Goal: Navigation & Orientation: Understand site structure

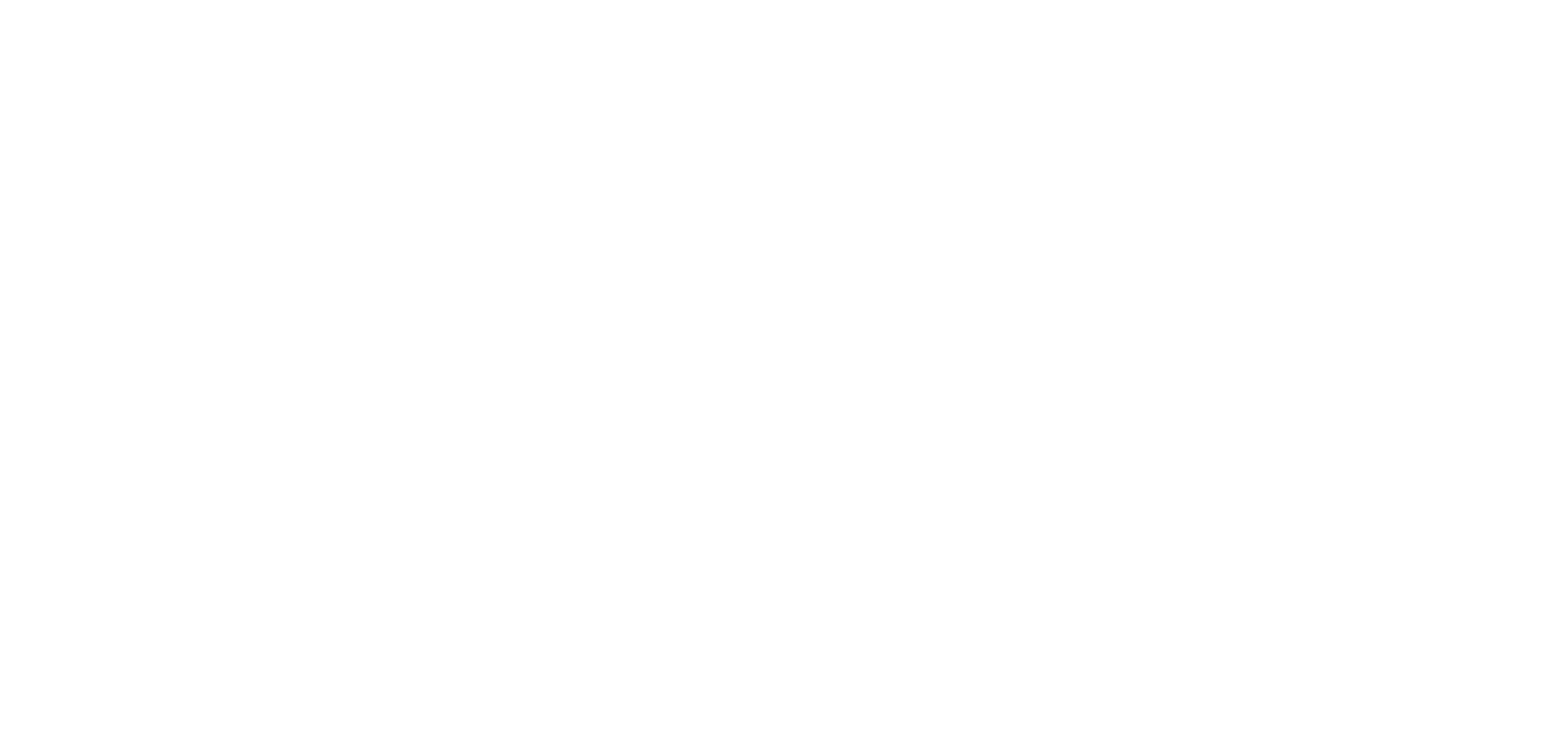
click at [1432, 0] on html at bounding box center [784, 0] width 1568 height 0
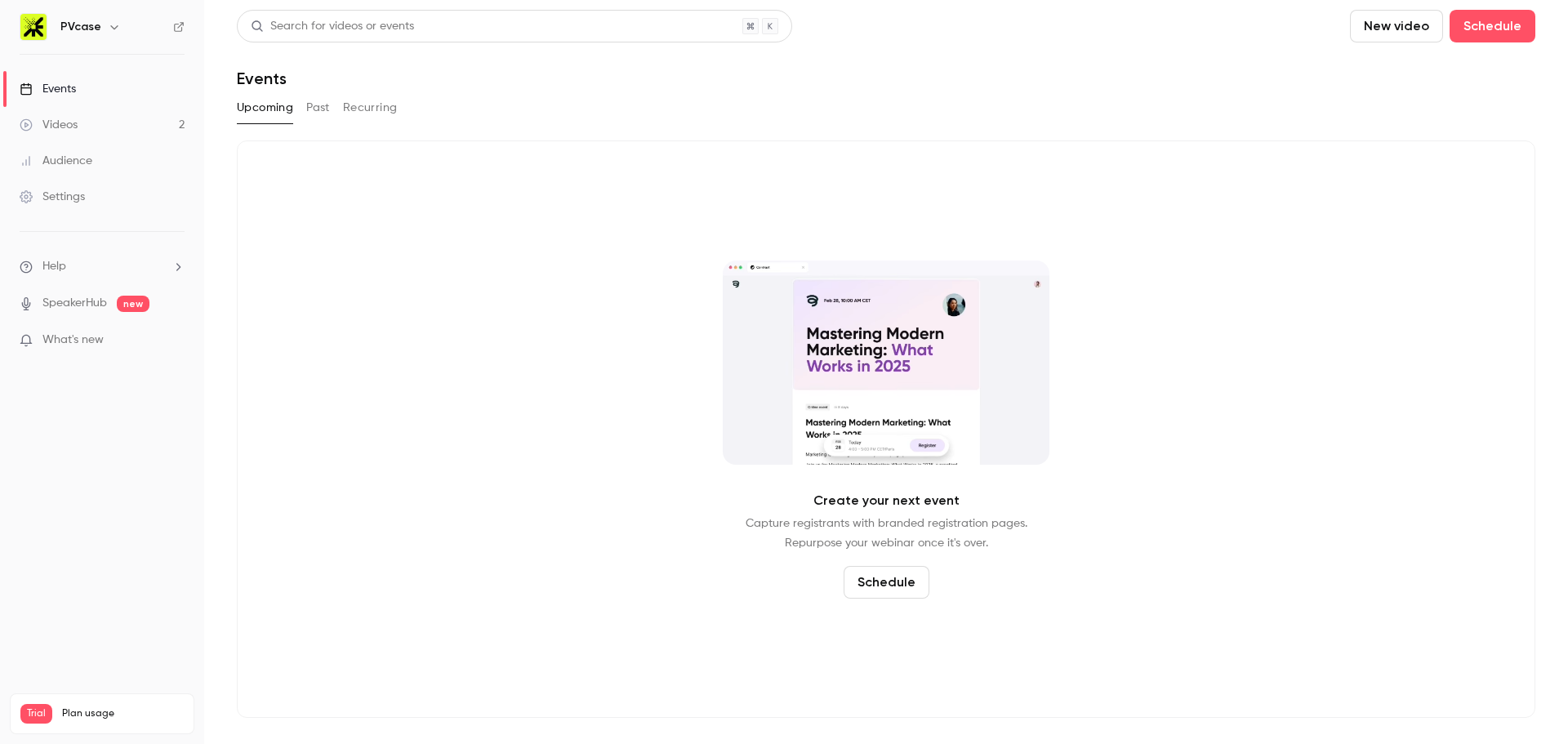
click at [60, 325] on ul "Help SpeakerHub new What's new" at bounding box center [102, 304] width 204 height 147
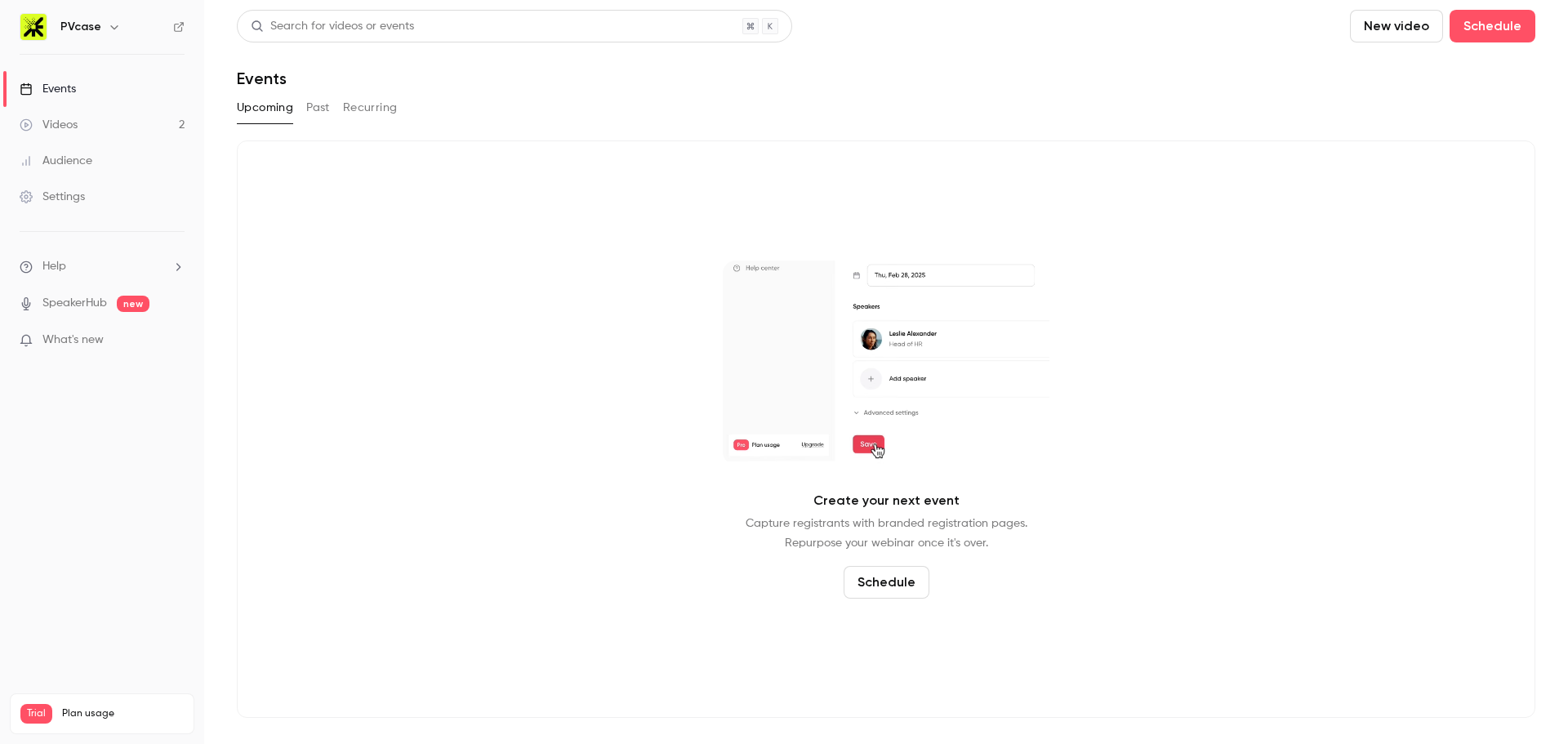
click at [73, 336] on span "What's new" at bounding box center [73, 340] width 61 height 17
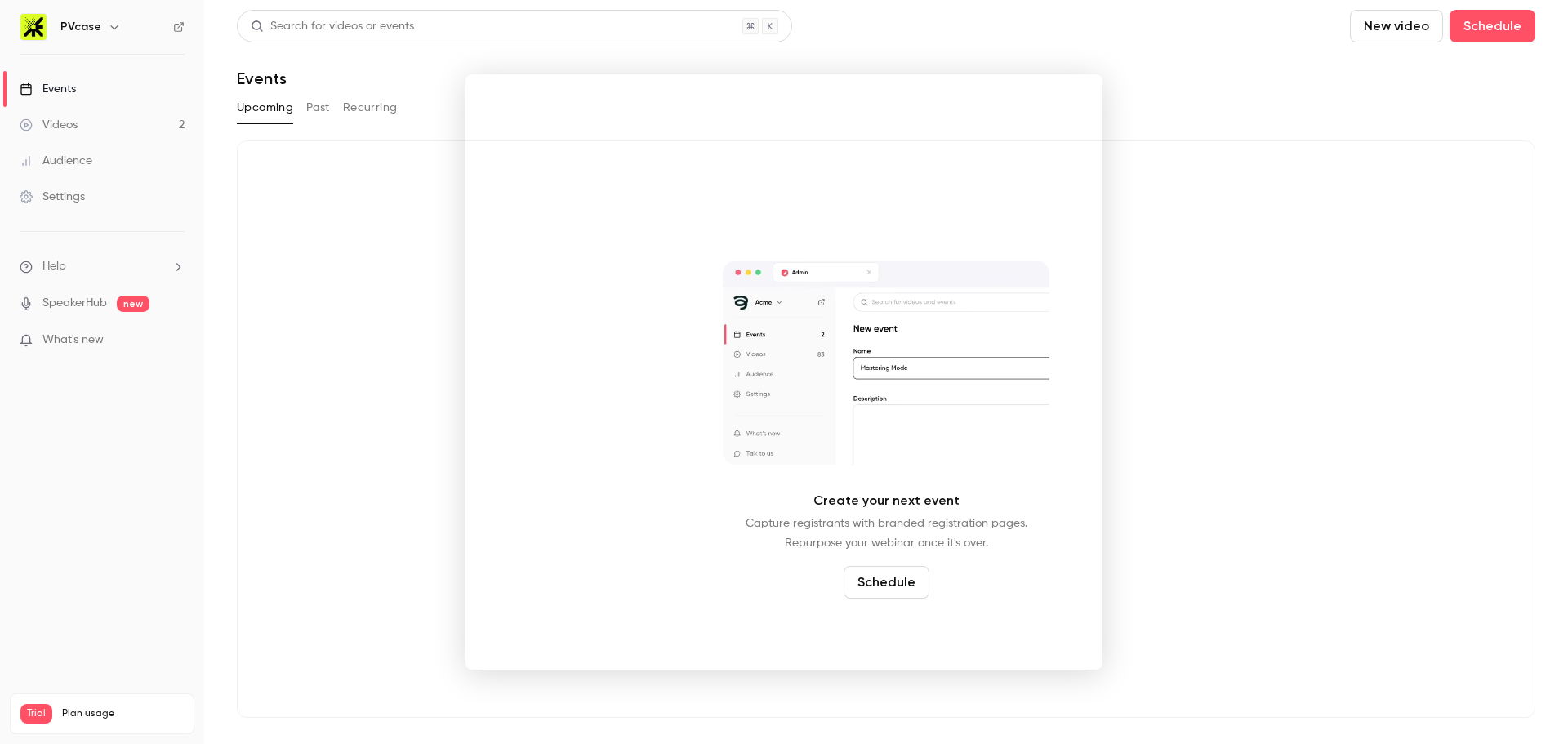
click at [146, 262] on div at bounding box center [784, 372] width 1568 height 744
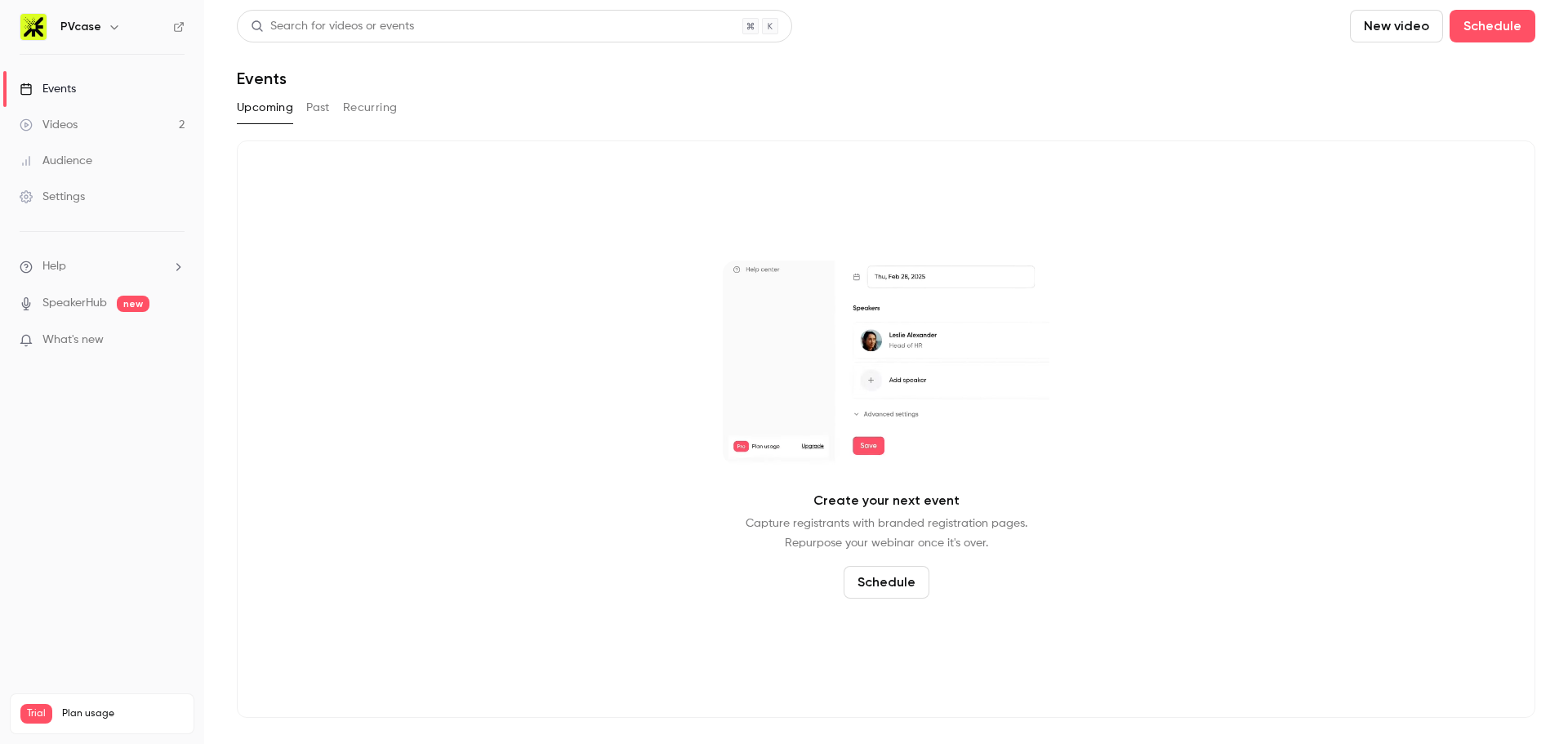
click at [68, 117] on div "Videos" at bounding box center [48, 125] width 58 height 16
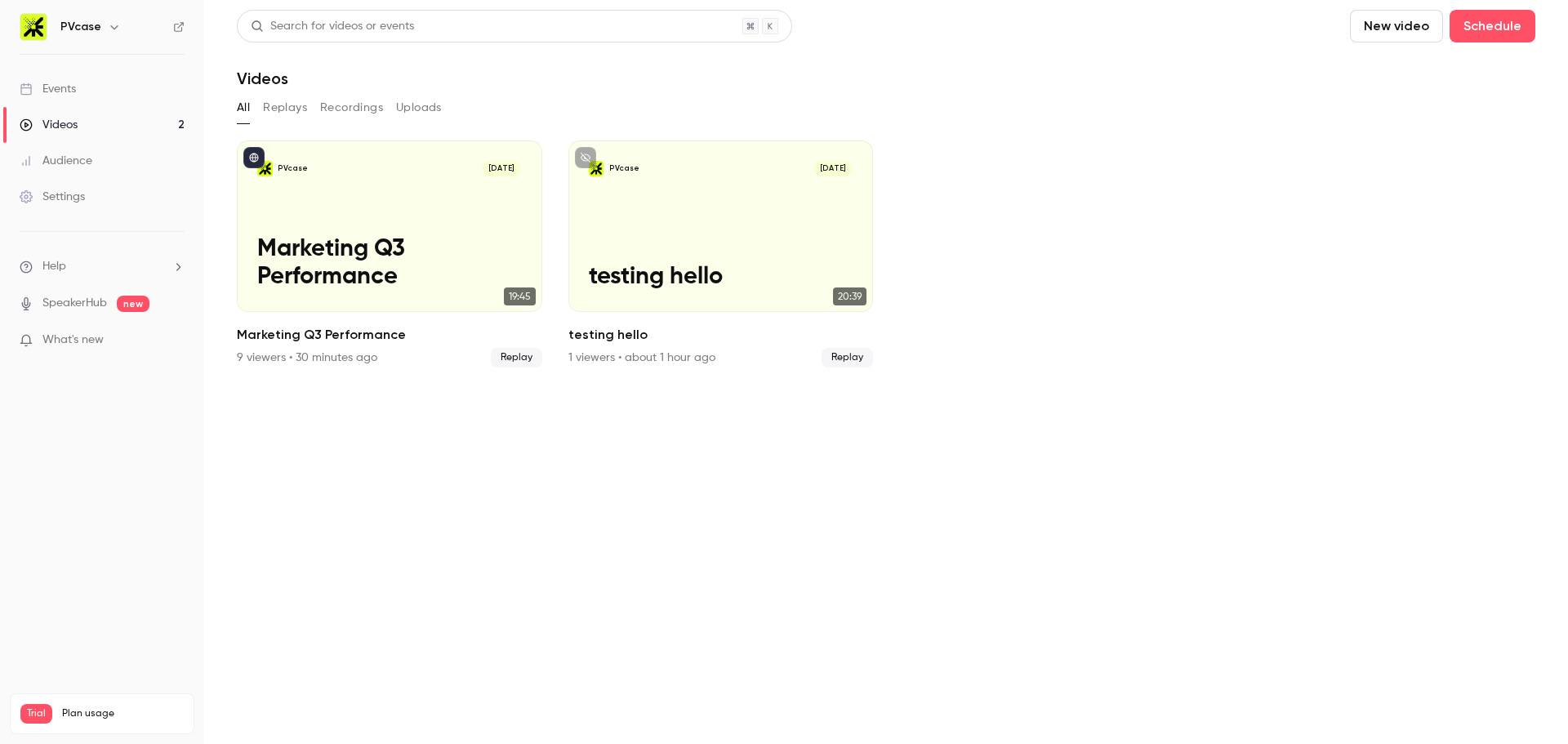
click at [64, 164] on div "Audience" at bounding box center [56, 161] width 73 height 16
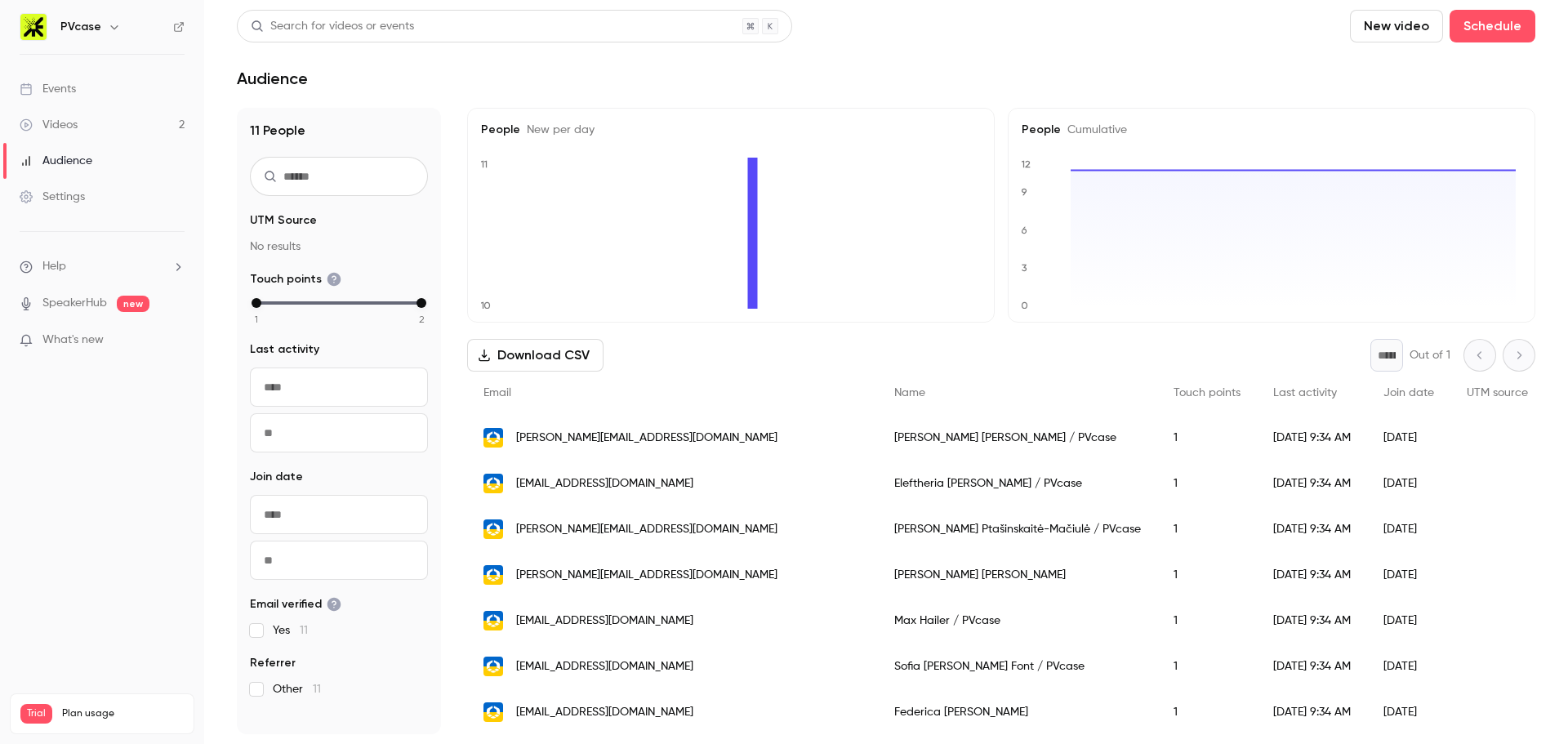
click at [60, 199] on div "Settings" at bounding box center [52, 197] width 65 height 16
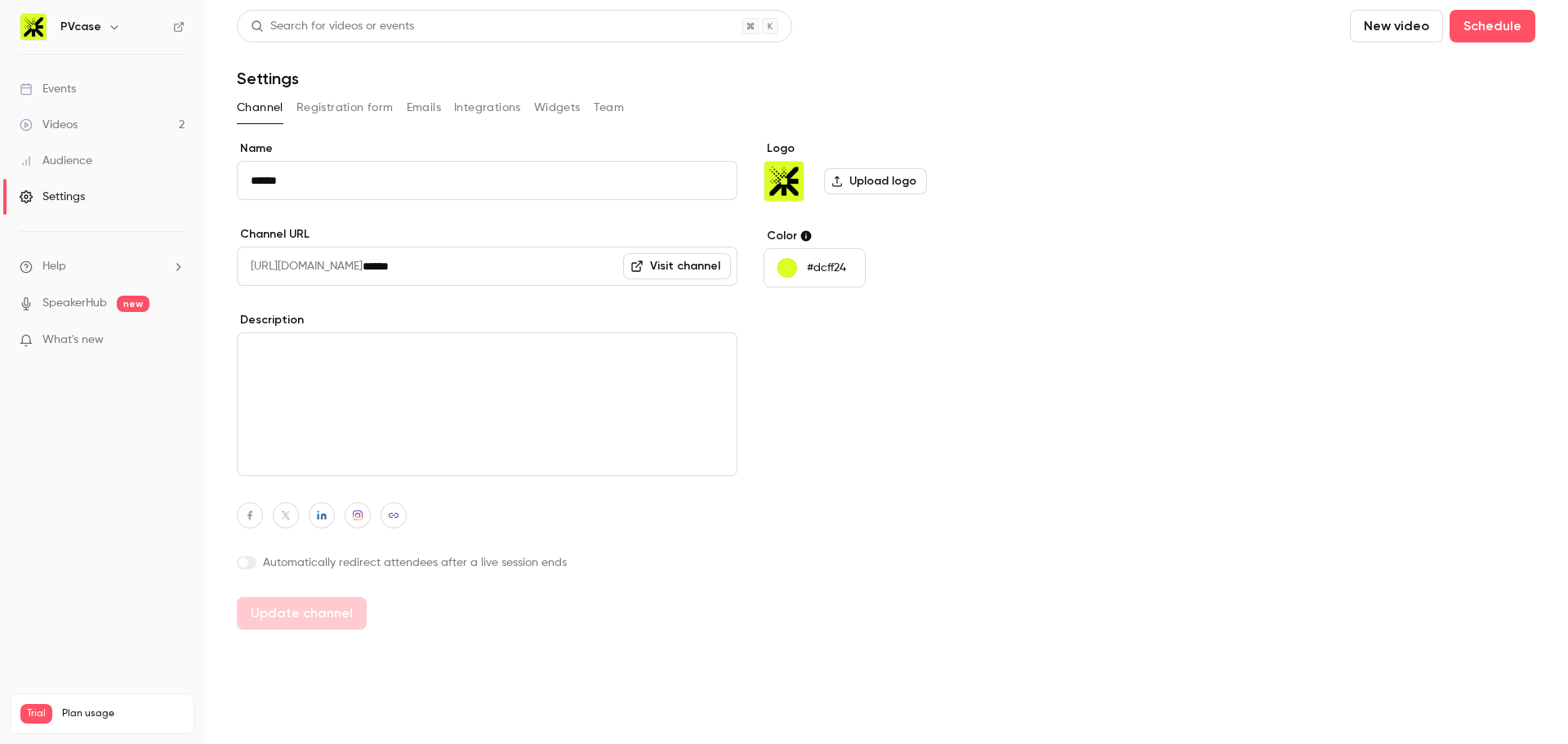
click at [67, 226] on ul "Events Videos 2 Audience Settings" at bounding box center [102, 143] width 204 height 177
click at [370, 113] on button "Registration form" at bounding box center [345, 108] width 97 height 26
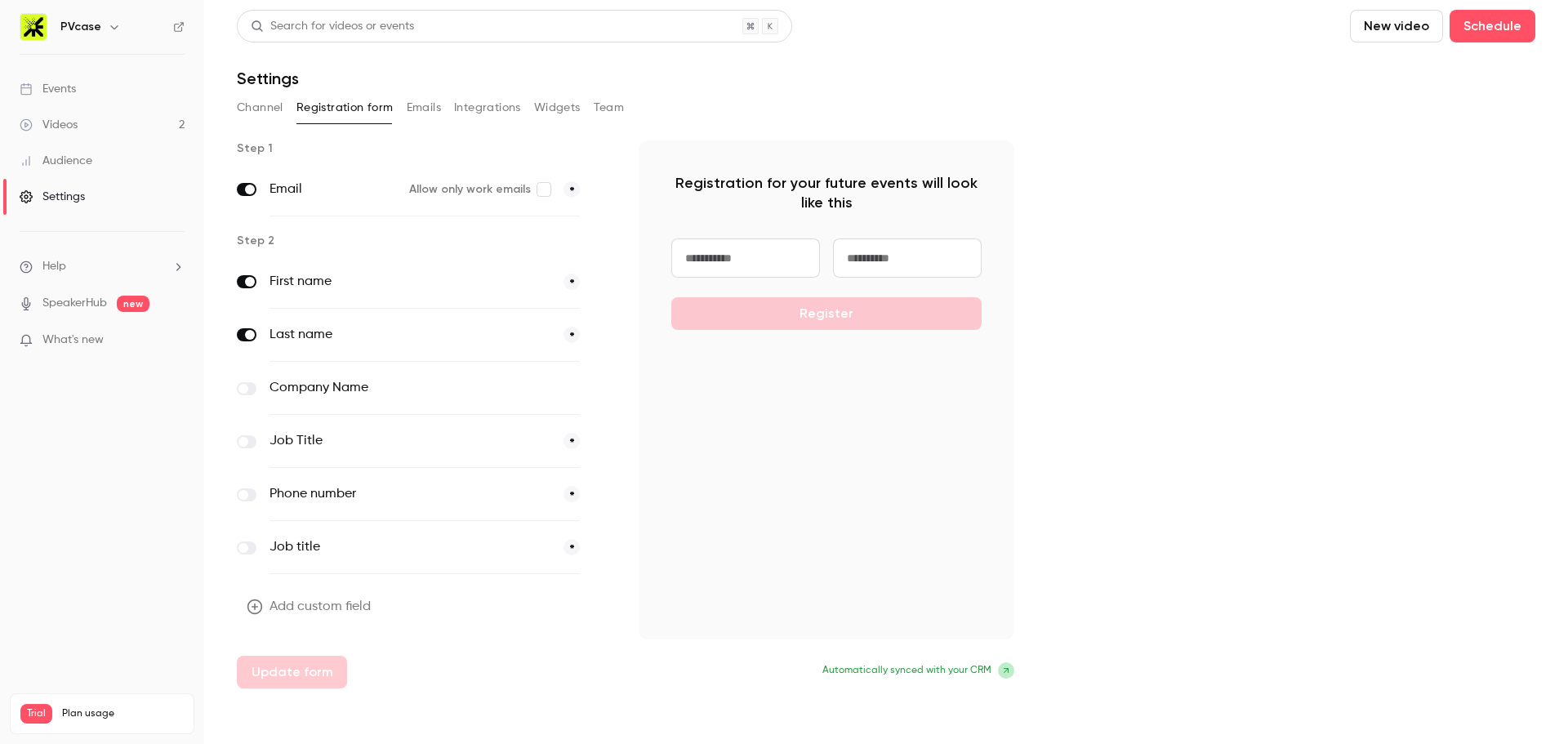
click at [423, 112] on button "Emails" at bounding box center [423, 108] width 34 height 26
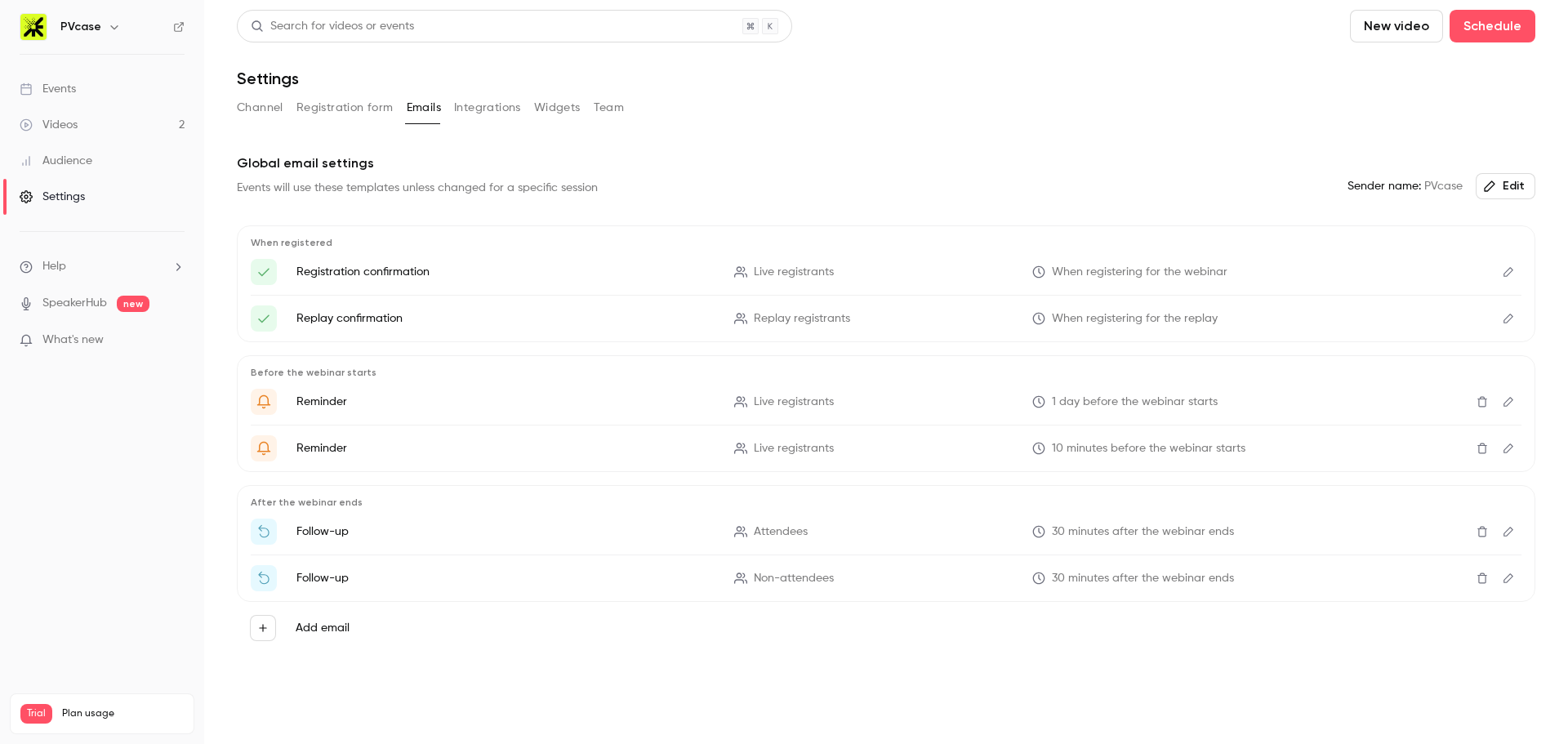
click at [78, 90] on link "Events" at bounding box center [102, 89] width 204 height 36
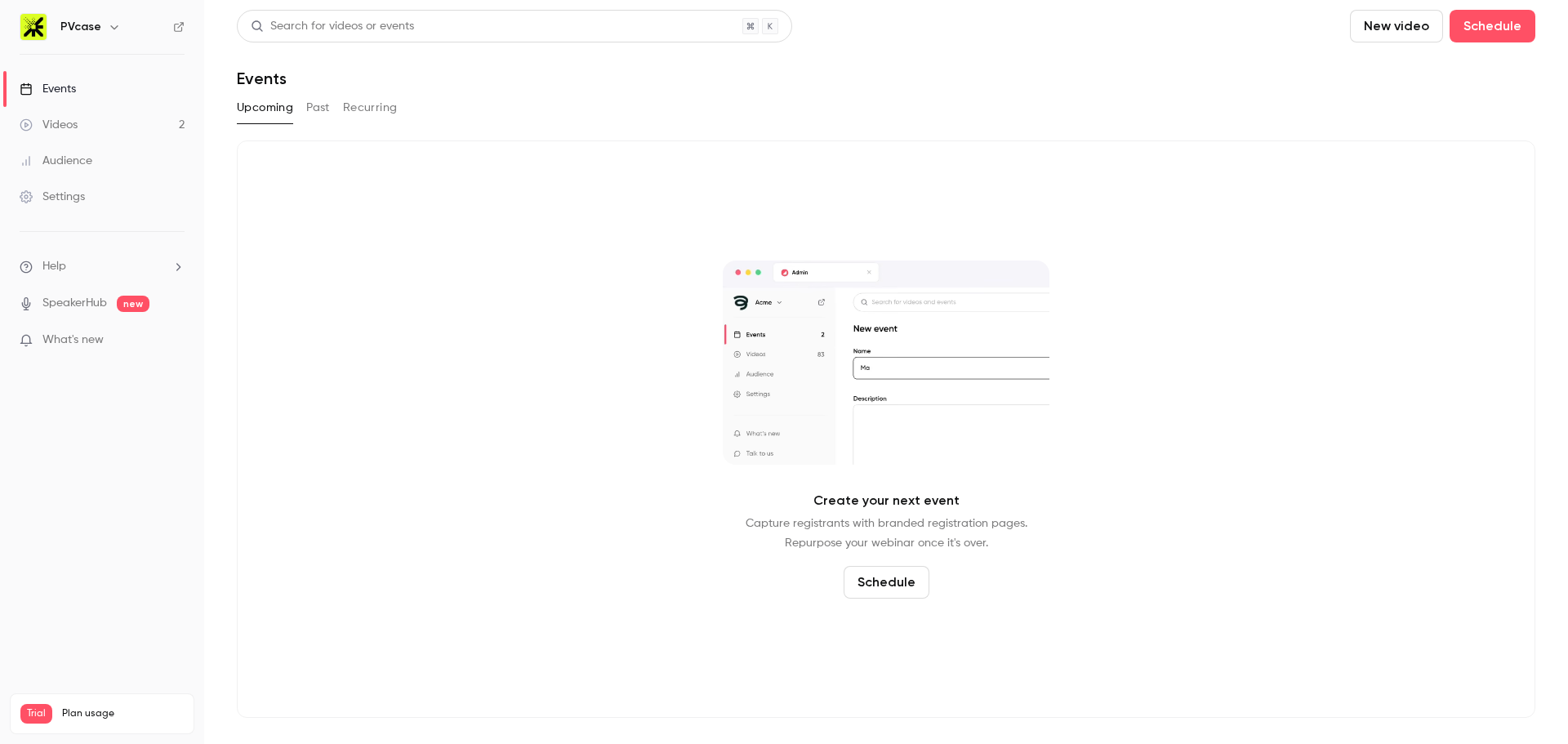
click at [105, 33] on button "button" at bounding box center [114, 26] width 20 height 20
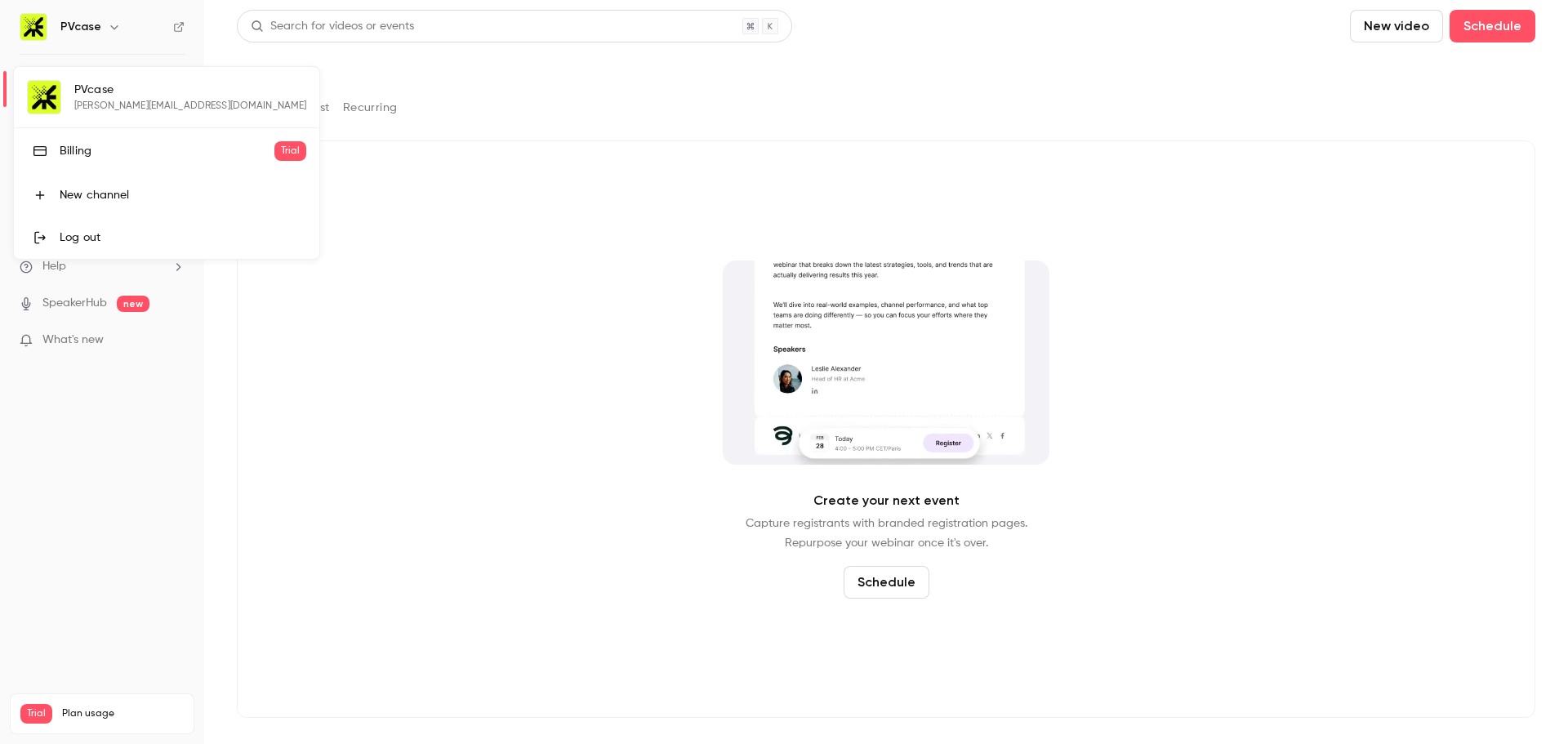
click at [103, 33] on div at bounding box center [784, 372] width 1568 height 744
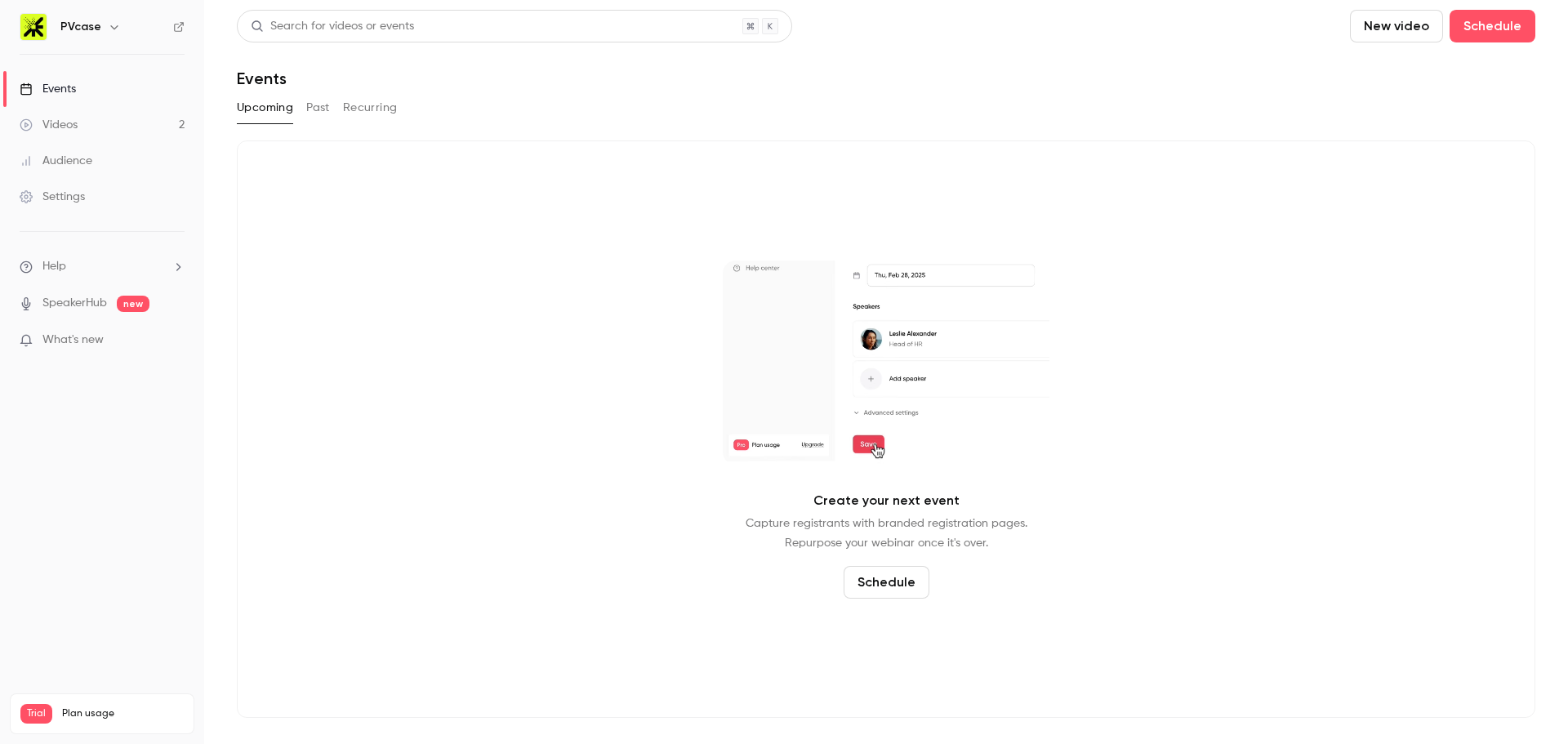
click at [410, 337] on div "Create your next event Capture registrants with branded registration pages. Rep…" at bounding box center [887, 429] width 1299 height 578
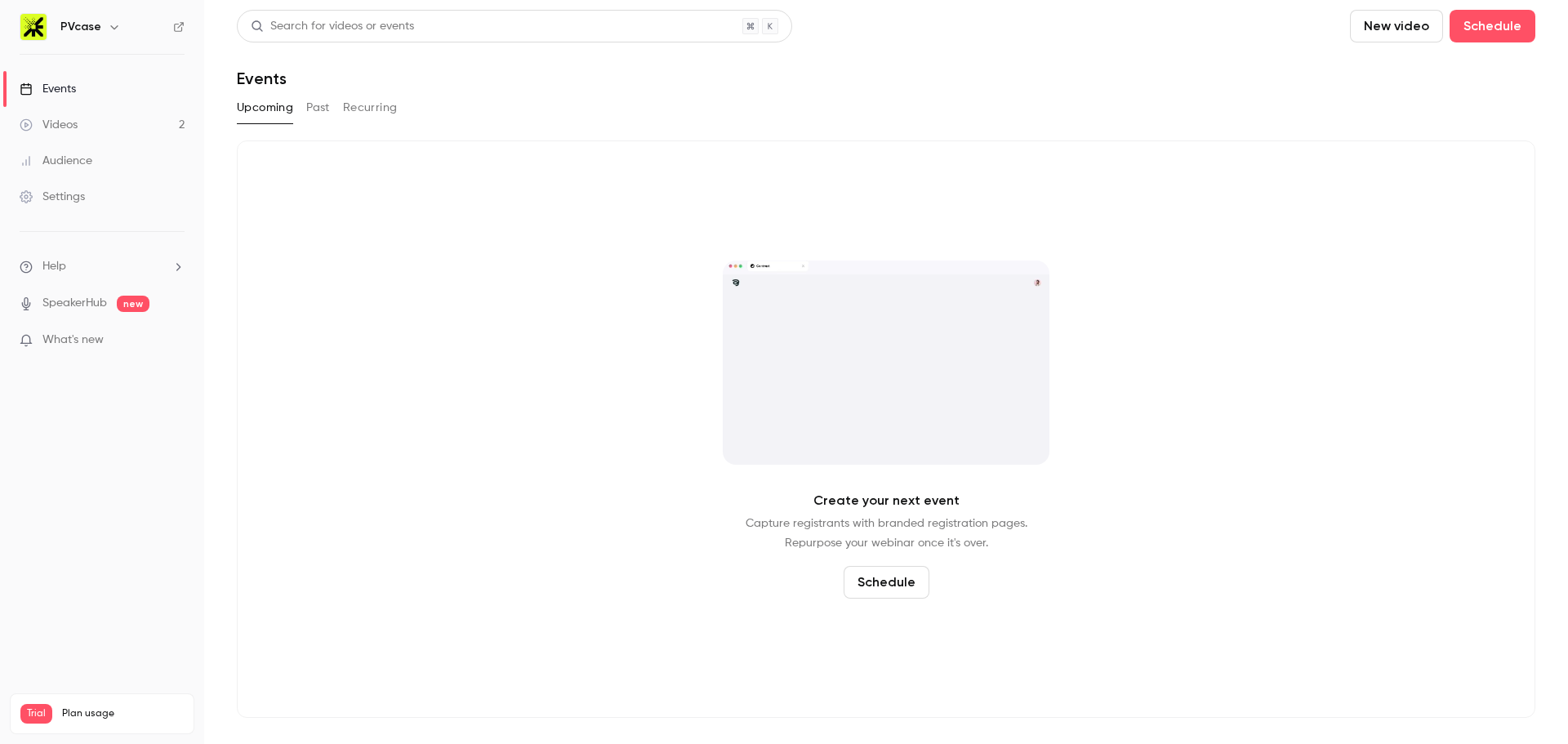
click at [952, 426] on video at bounding box center [887, 363] width 327 height 204
